Goal: Task Accomplishment & Management: Manage account settings

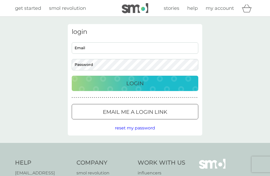
click at [98, 49] on input "Email" at bounding box center [135, 47] width 127 height 11
type input "maggie_a_jack@ntlworld.com"
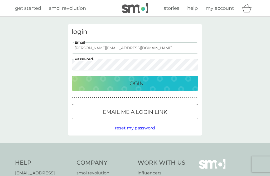
click at [135, 83] on button "Login" at bounding box center [135, 83] width 127 height 15
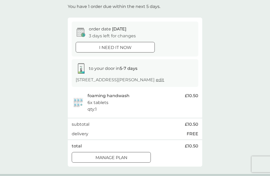
scroll to position [33, 0]
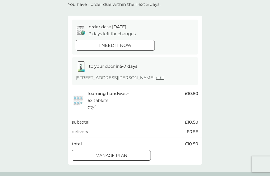
click at [114, 155] on div at bounding box center [111, 155] width 19 height 6
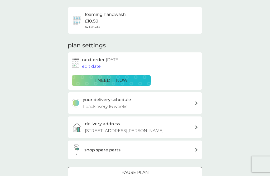
scroll to position [38, 0]
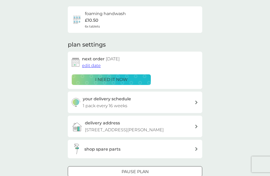
click at [190, 99] on div "your delivery schedule 1 pack every 16 weeks" at bounding box center [139, 101] width 112 height 13
select select "112"
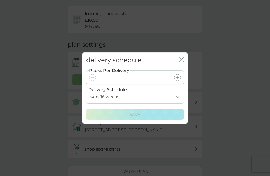
click at [177, 104] on select "every 1 week every 2 weeks every 3 weeks every 4 weeks every 5 weeks every 6 we…" at bounding box center [135, 97] width 98 height 14
click at [183, 62] on icon "close" at bounding box center [183, 60] width 2 height 4
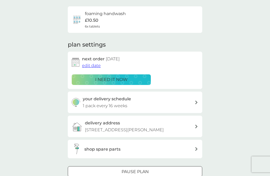
click at [139, 169] on div at bounding box center [135, 172] width 19 height 6
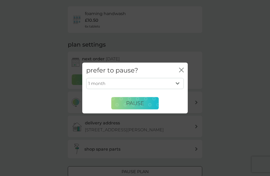
click at [179, 89] on select "1 month 2 months 3 months 4 months 5 months 6 months" at bounding box center [135, 83] width 98 height 11
select select "2"
click at [143, 106] on span "Pause" at bounding box center [135, 103] width 18 height 6
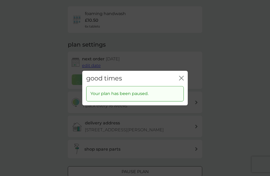
click at [184, 82] on div "close" at bounding box center [181, 78] width 5 height 8
